Goal: Information Seeking & Learning: Check status

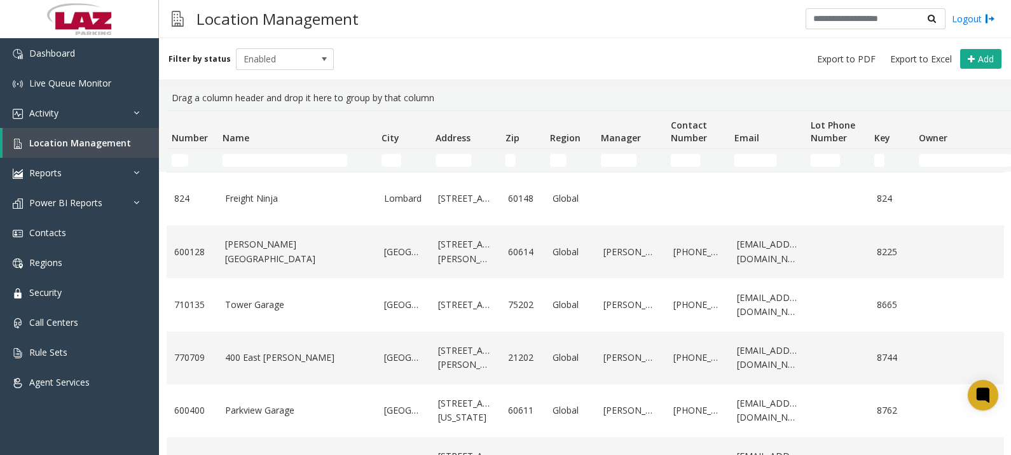
click at [970, 90] on div "Drag a column header and drop it here to group by that column" at bounding box center [585, 98] width 837 height 24
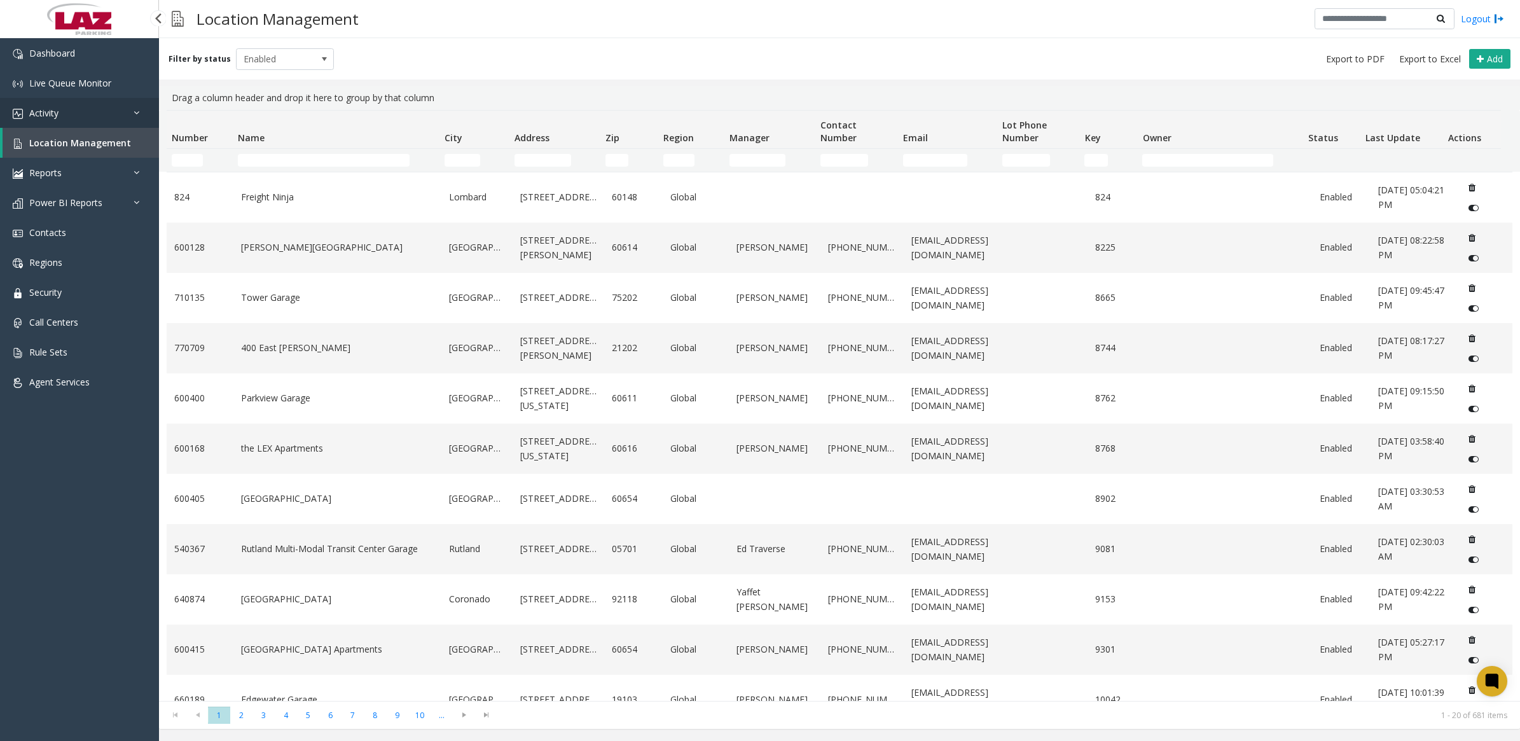
click at [60, 112] on link "Activity" at bounding box center [79, 113] width 159 height 30
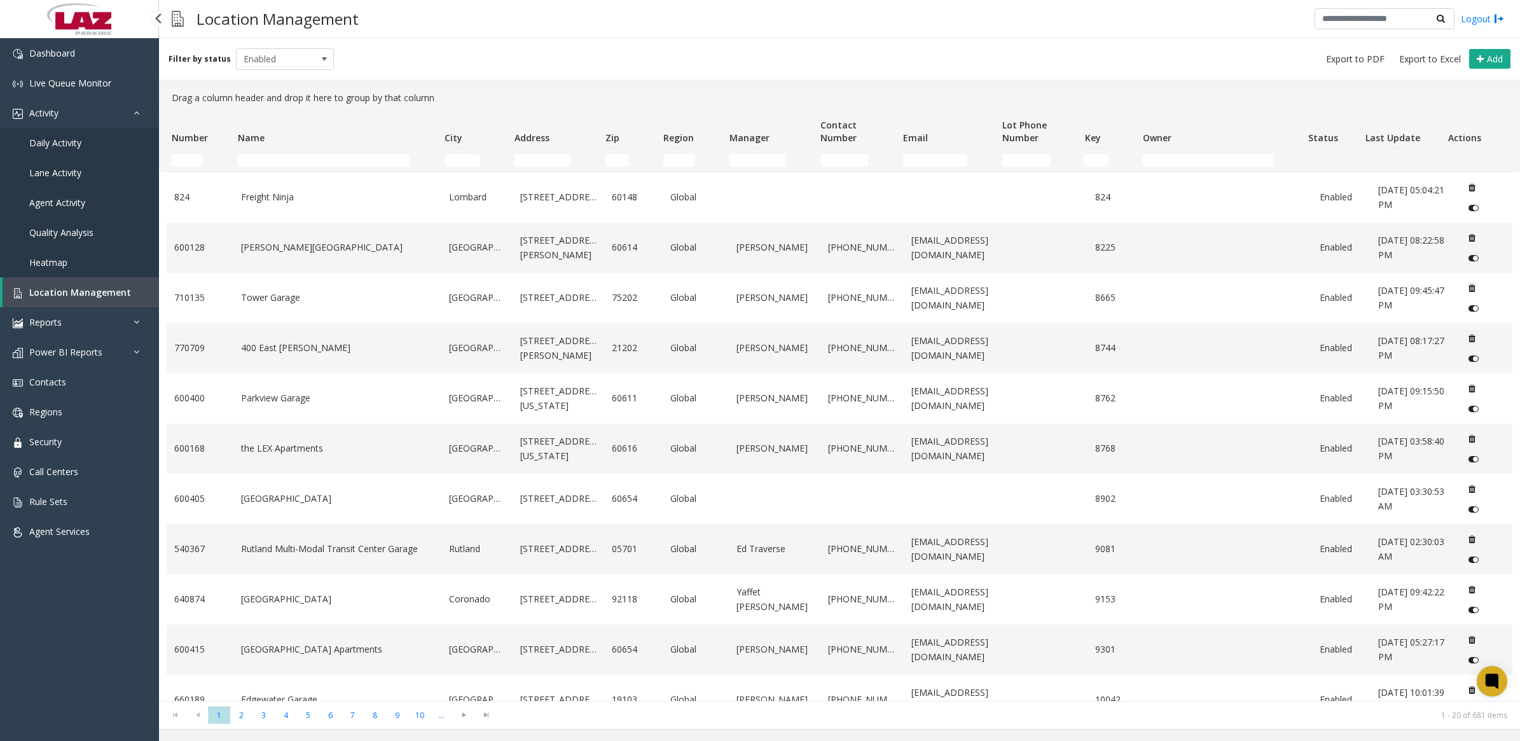
click at [45, 144] on span "Daily Activity" at bounding box center [55, 143] width 52 height 12
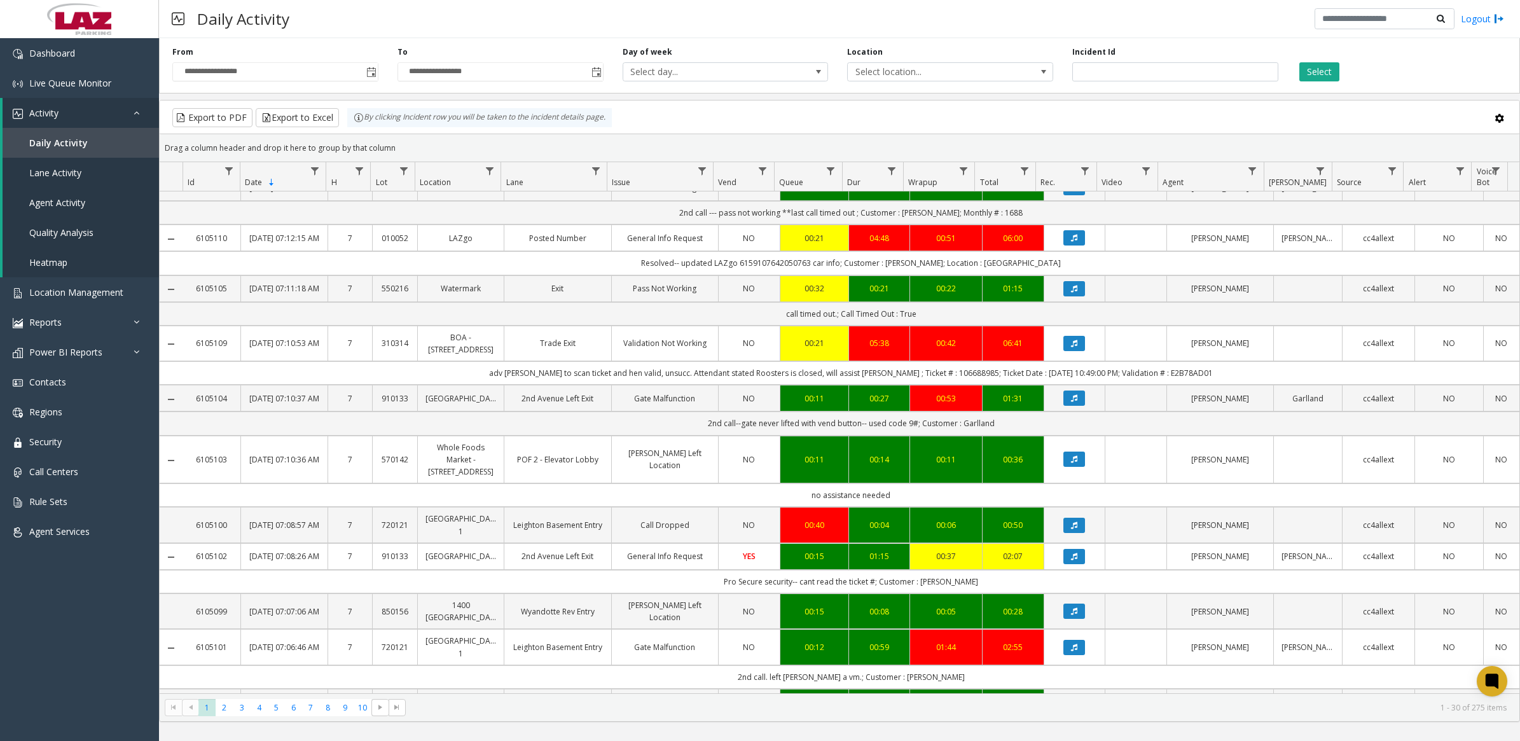
scroll to position [1026, 0]
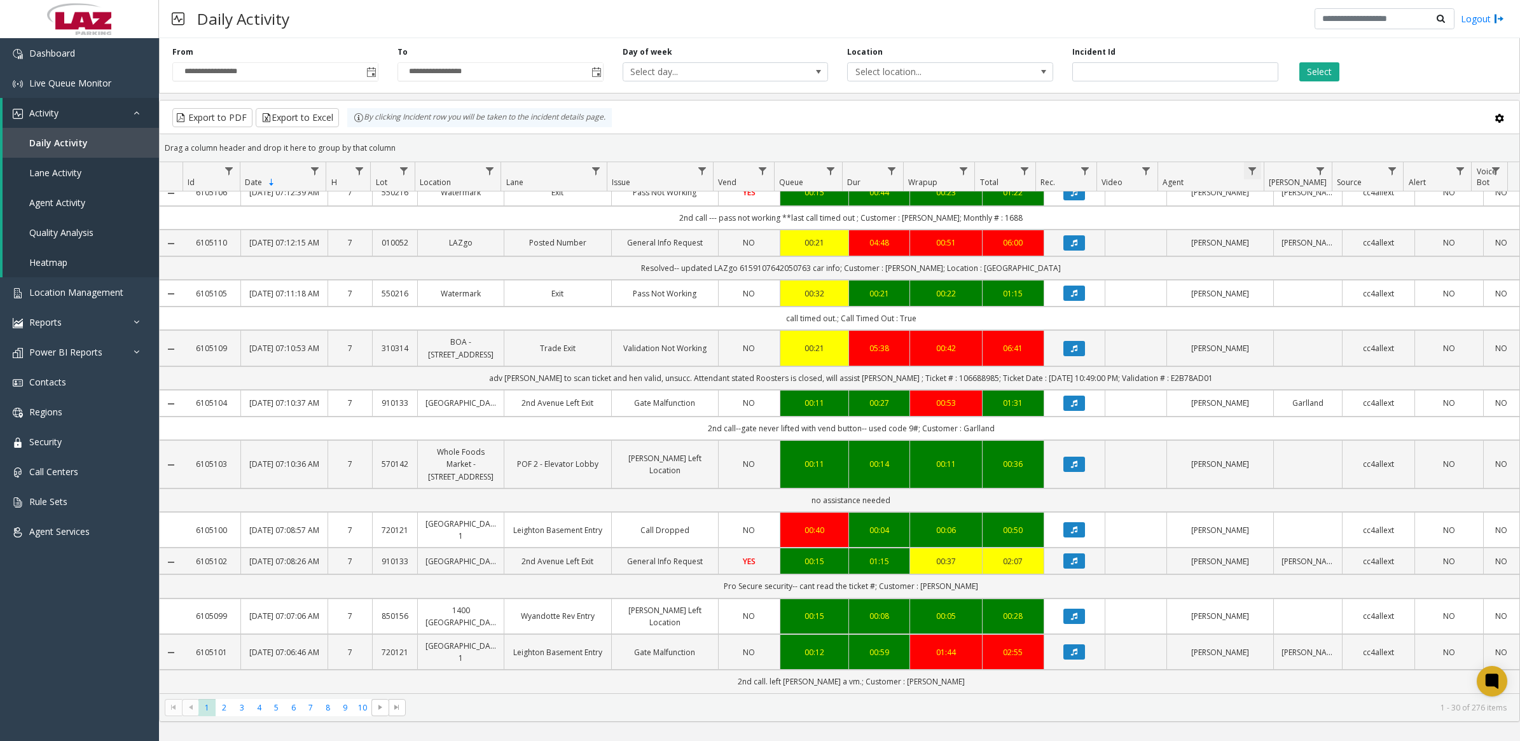
click at [1255, 167] on span "Data table" at bounding box center [1252, 171] width 10 height 10
click at [1270, 226] on input "Agent Filter" at bounding box center [1307, 227] width 108 height 22
type input "*****"
click button "Filter" at bounding box center [1335, 345] width 52 height 28
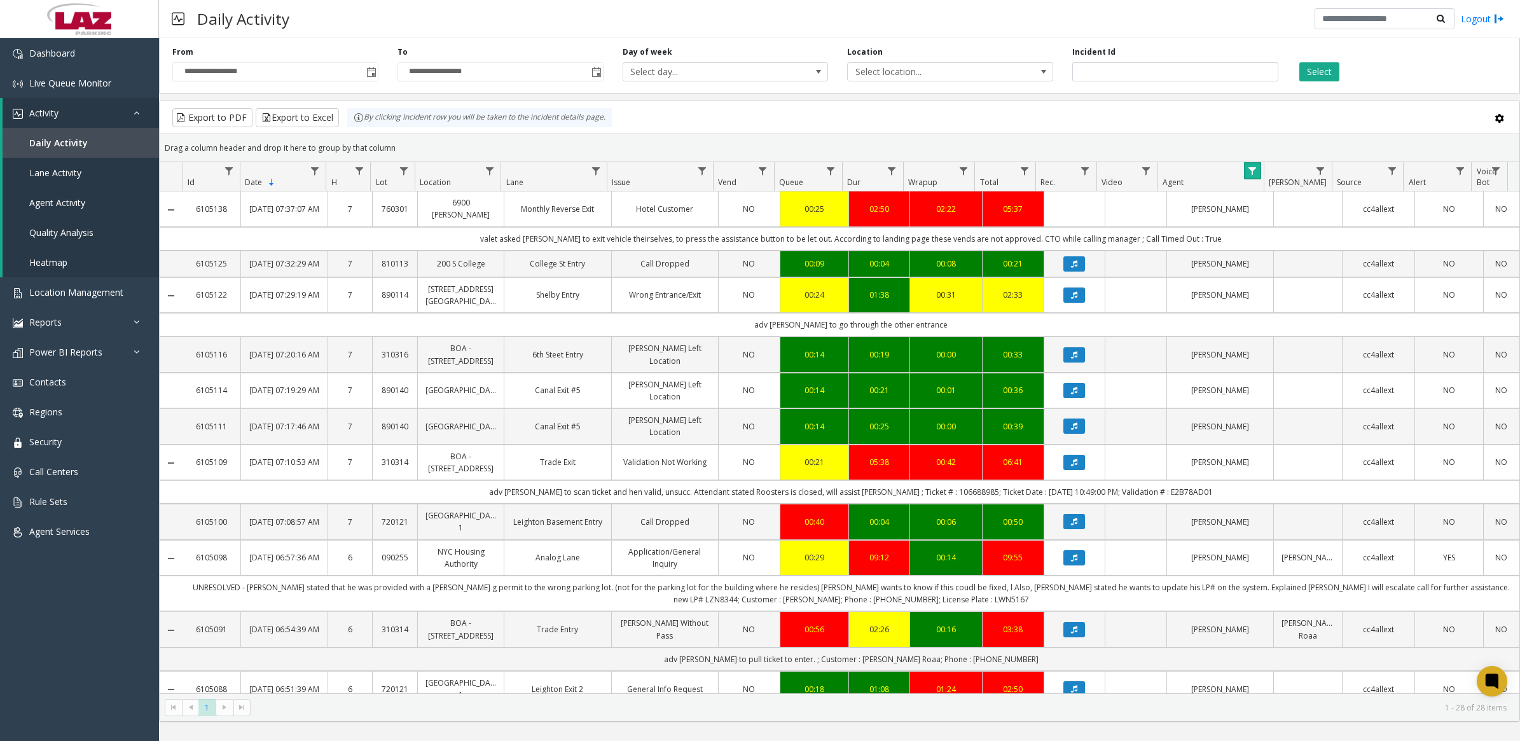
click at [1254, 170] on span "Data table" at bounding box center [1252, 171] width 10 height 10
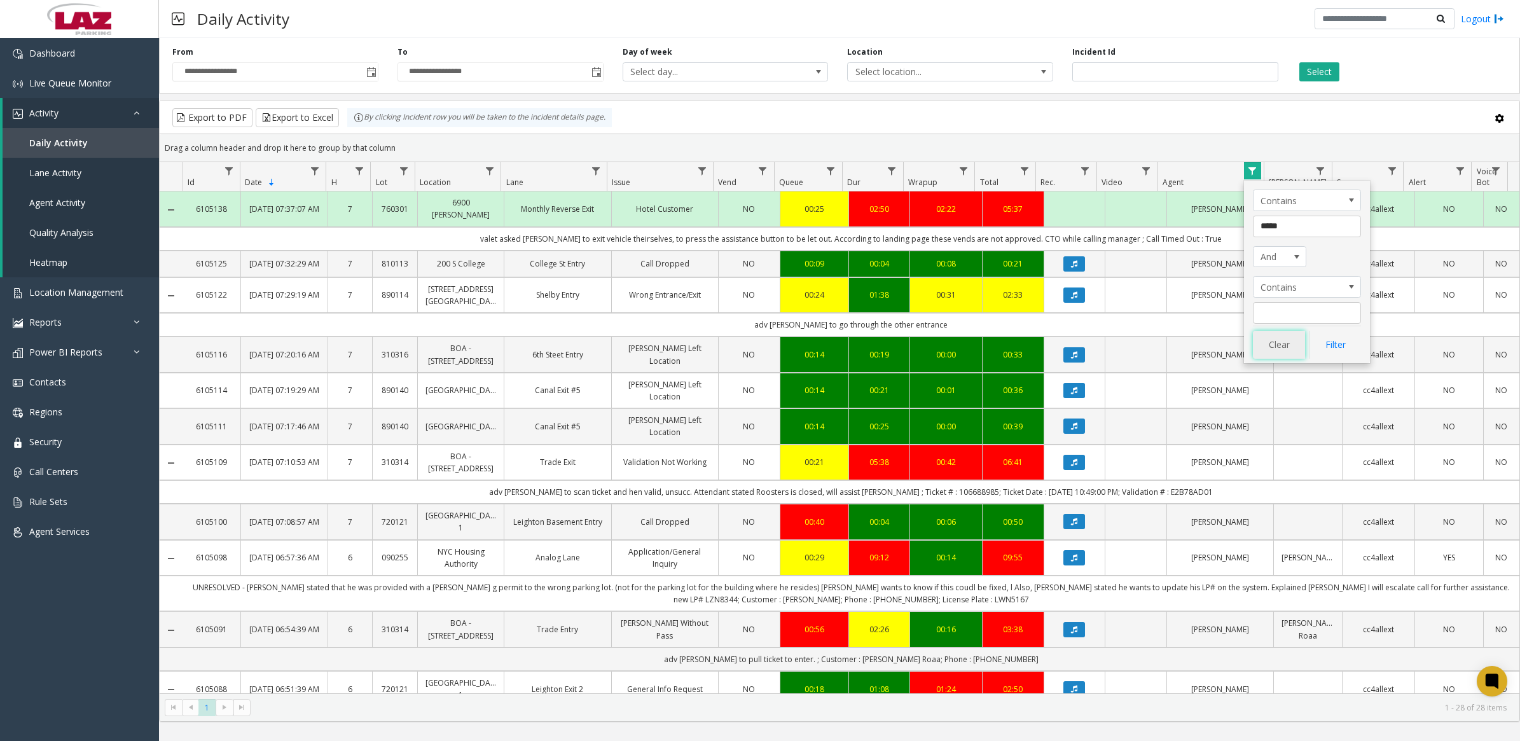
click at [1286, 347] on app-root "**********" at bounding box center [760, 370] width 1520 height 741
click at [1456, 74] on div "Select" at bounding box center [1400, 63] width 225 height 35
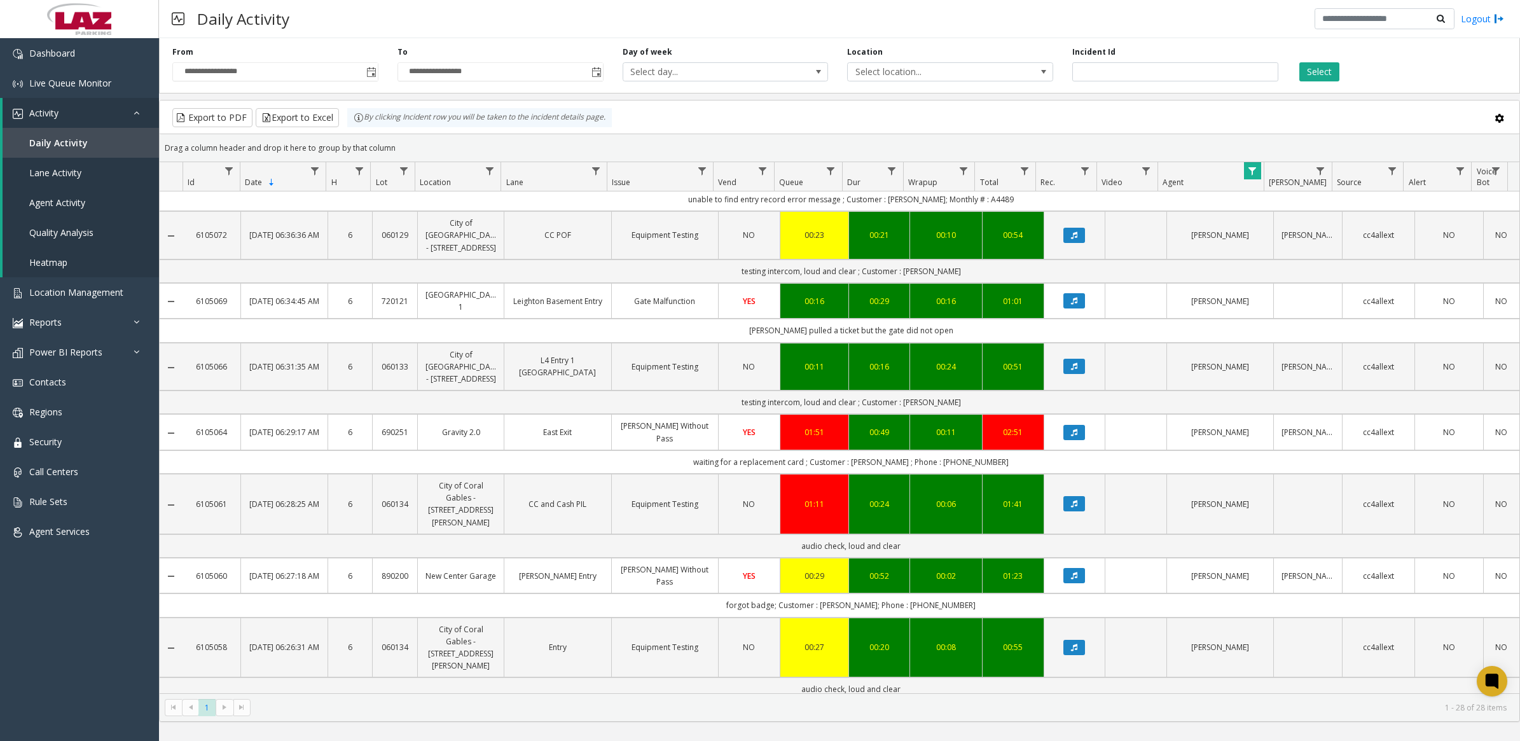
scroll to position [874, 0]
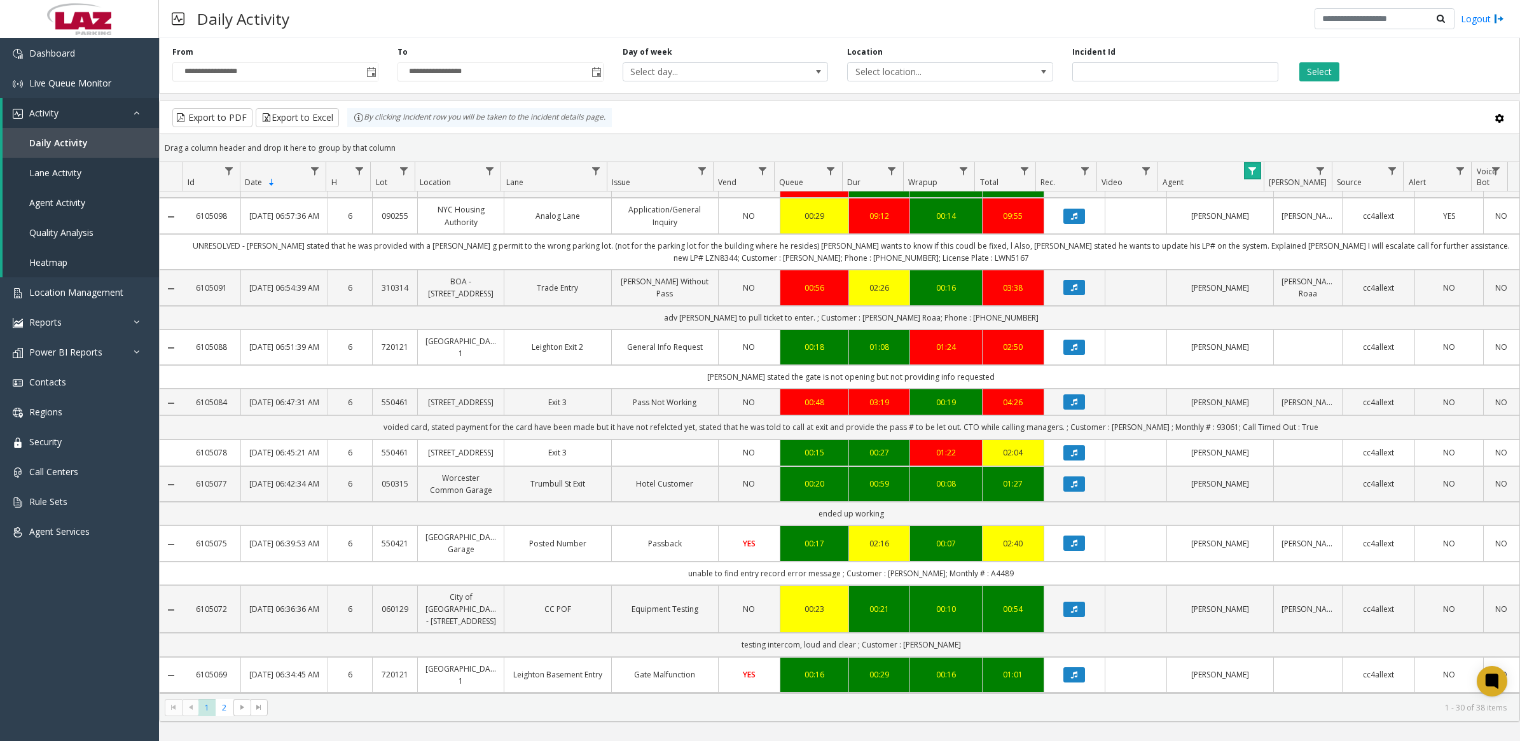
click at [1257, 178] on link "Data table" at bounding box center [1252, 170] width 17 height 17
click at [1253, 167] on span "Data table" at bounding box center [1252, 171] width 10 height 10
click at [1274, 335] on button "Clear" at bounding box center [1279, 345] width 52 height 28
